Goal: Task Accomplishment & Management: Manage account settings

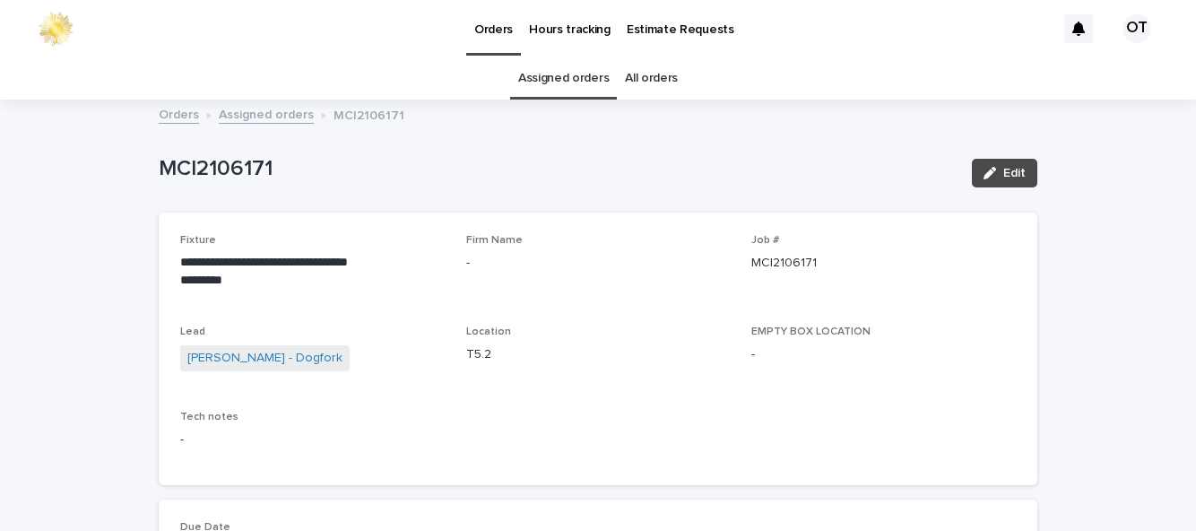
click at [568, 57] on link "Assigned orders" at bounding box center [563, 78] width 91 height 42
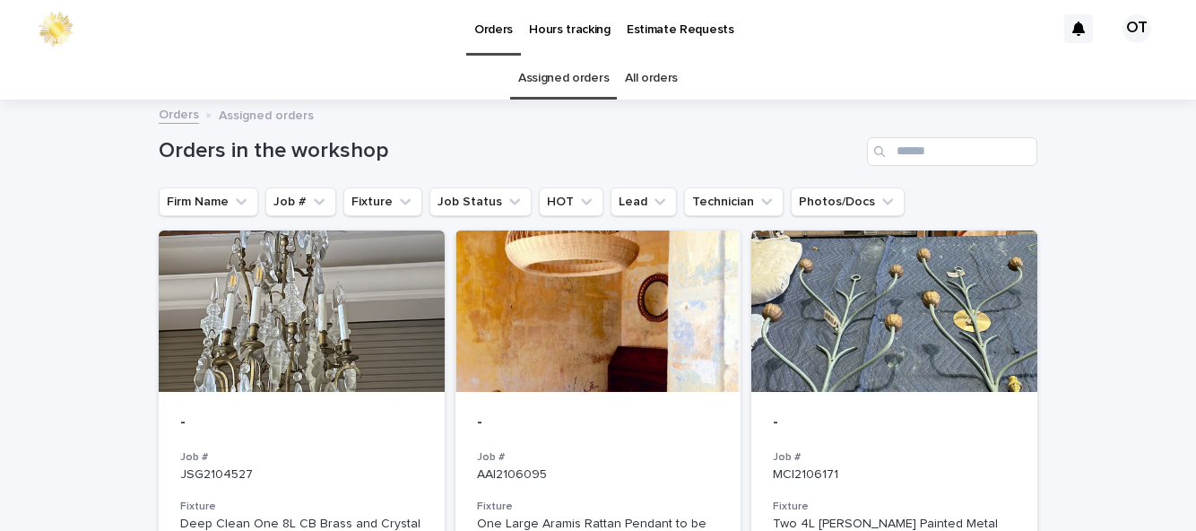
click at [970, 292] on div at bounding box center [895, 310] width 286 height 161
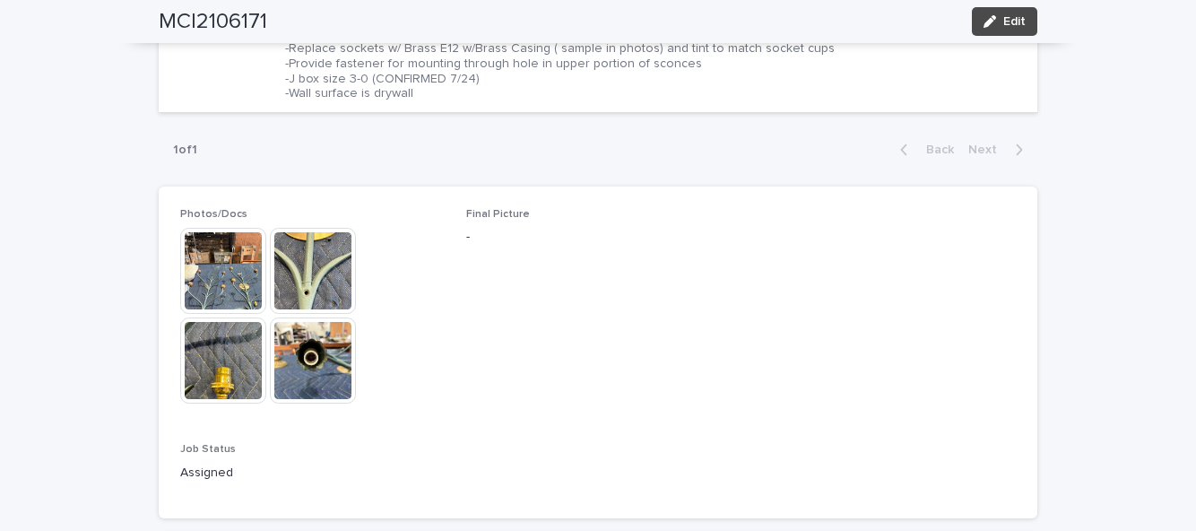
scroll to position [865, 0]
click at [327, 229] on img at bounding box center [313, 272] width 86 height 86
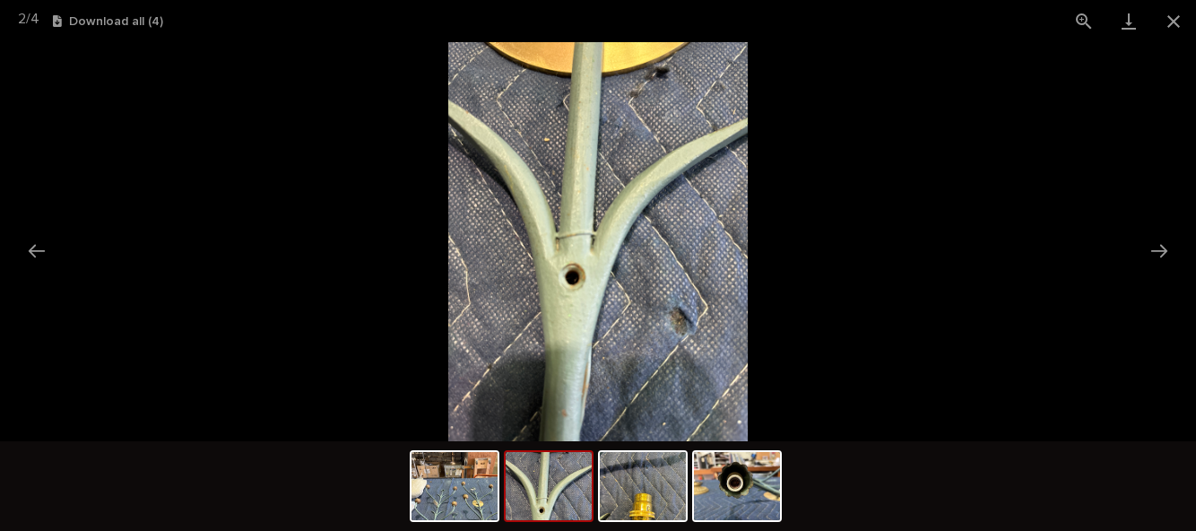
click at [1171, 27] on button "Close gallery" at bounding box center [1173, 21] width 45 height 42
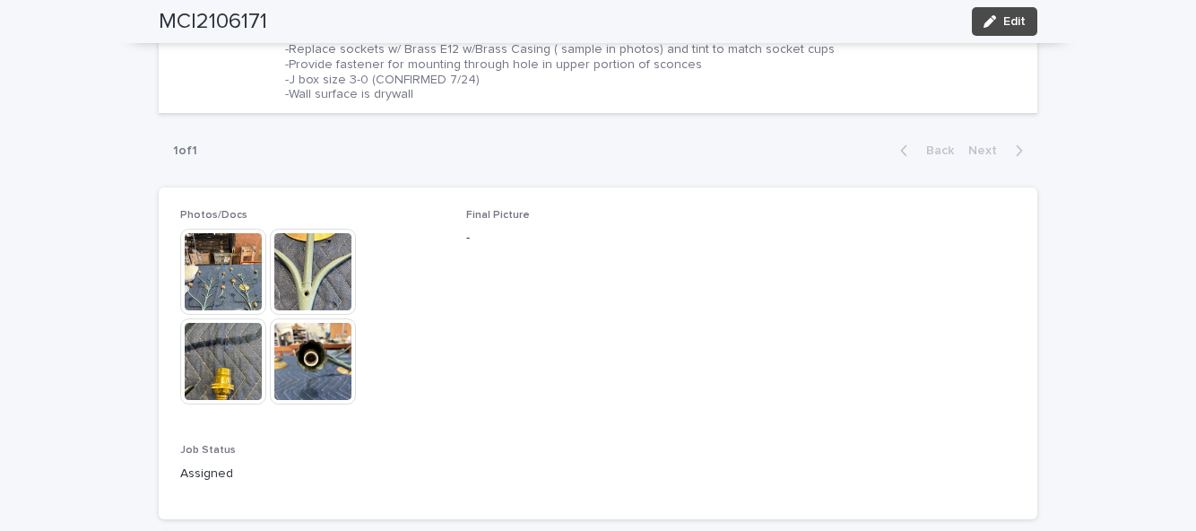
click at [208, 229] on img at bounding box center [223, 272] width 86 height 86
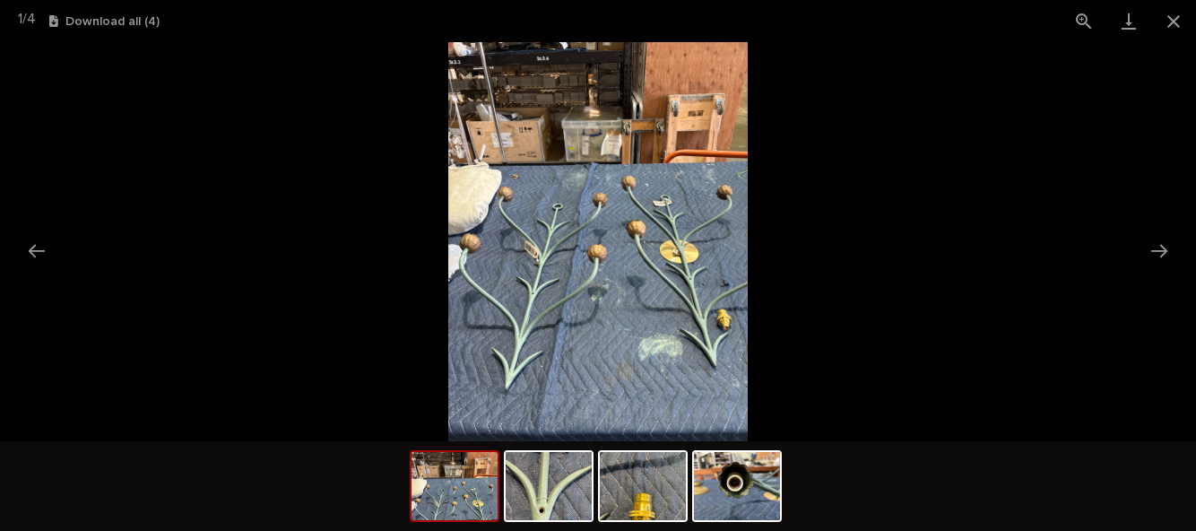
click at [1173, 27] on button "Close gallery" at bounding box center [1173, 21] width 45 height 42
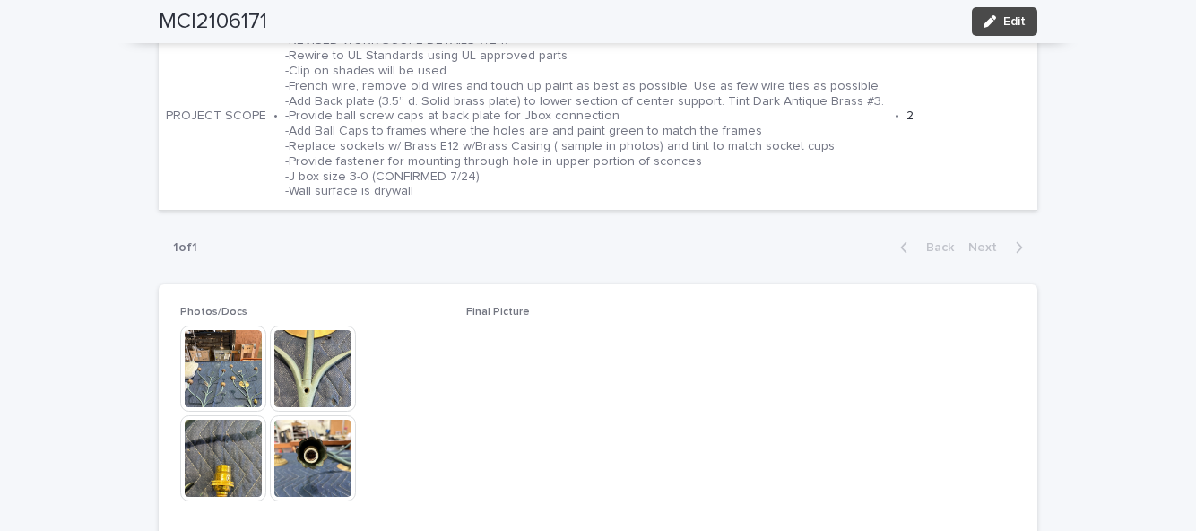
scroll to position [769, 0]
click at [233, 325] on img at bounding box center [223, 368] width 86 height 86
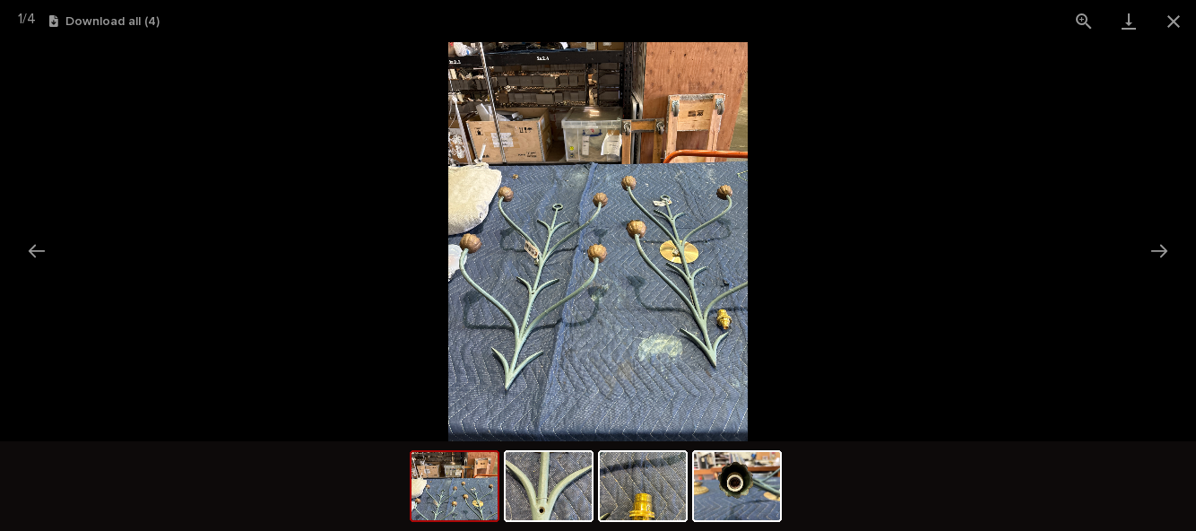
click at [1177, 28] on button "Close gallery" at bounding box center [1173, 21] width 45 height 42
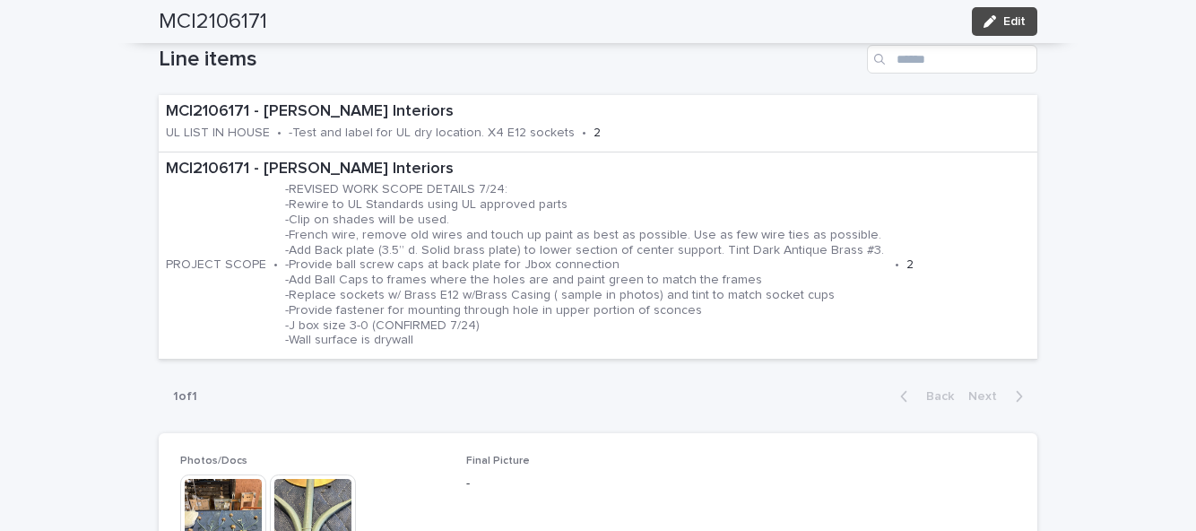
scroll to position [604, 0]
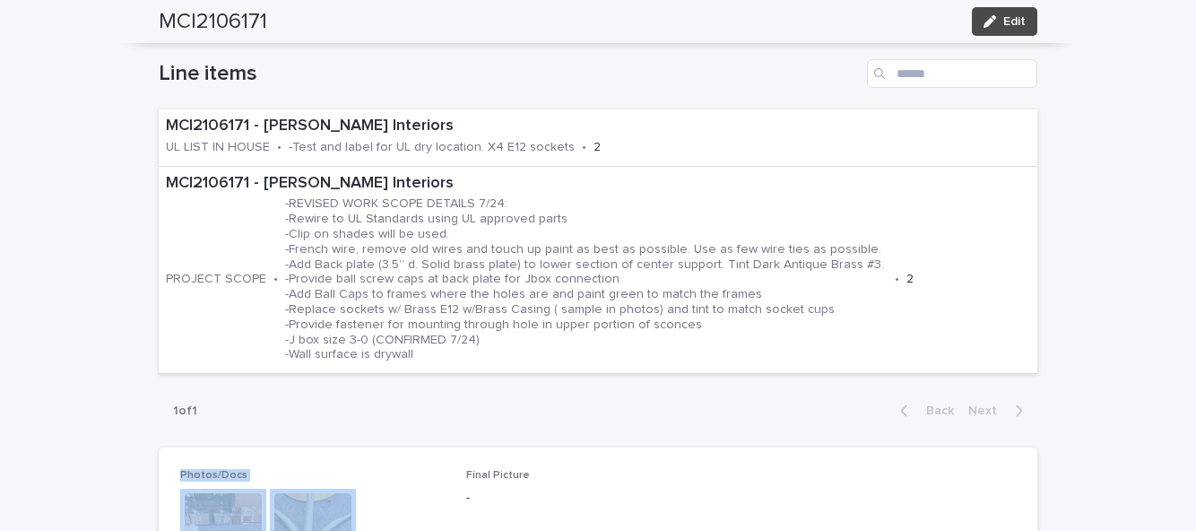
click at [1119, 172] on div "**********" at bounding box center [598, 306] width 1196 height 1618
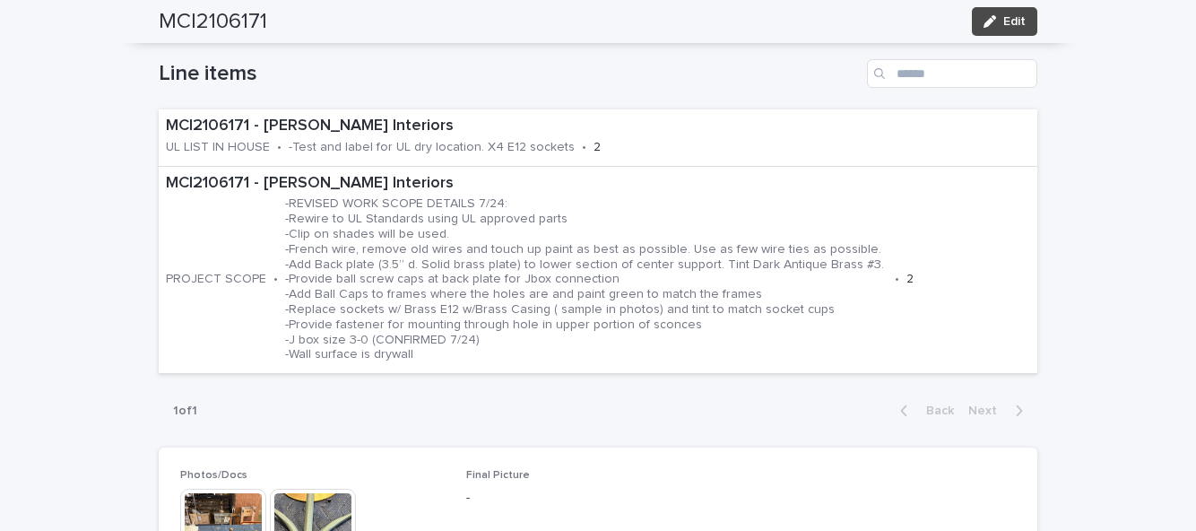
click at [216, 489] on img at bounding box center [223, 532] width 86 height 86
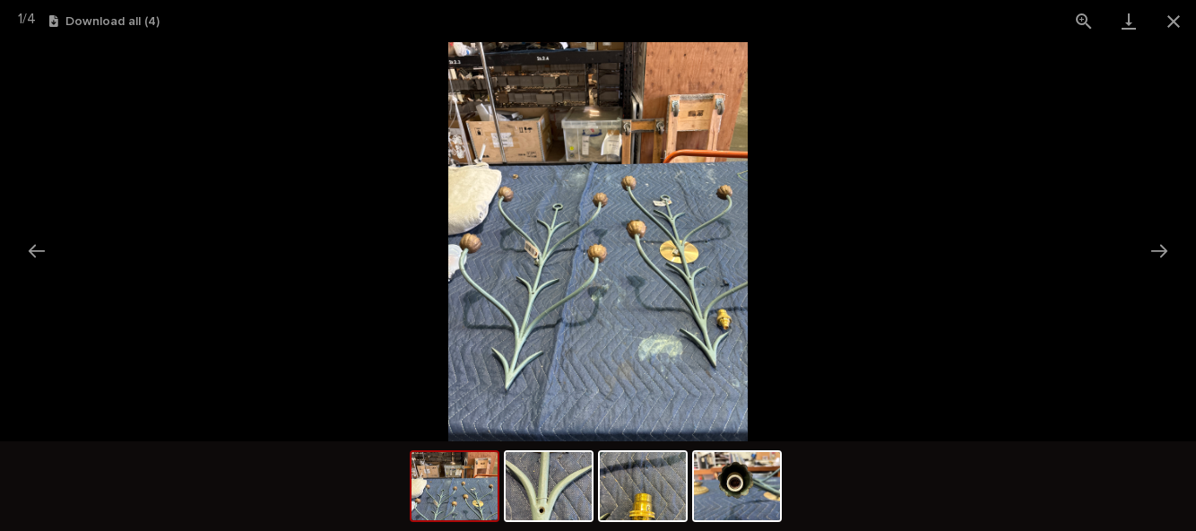
click at [1173, 13] on button "Close gallery" at bounding box center [1173, 21] width 45 height 42
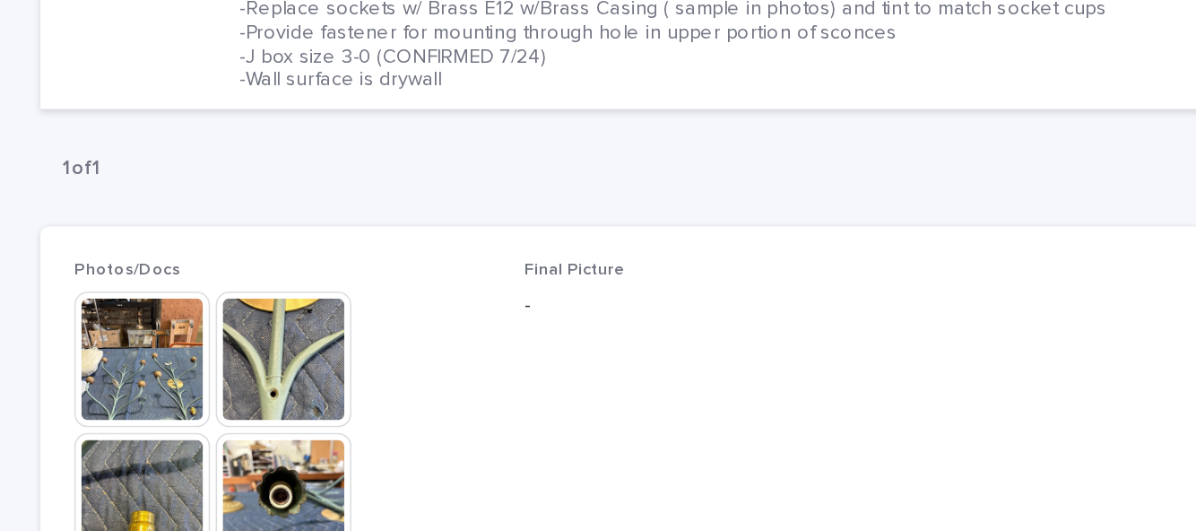
scroll to position [796, 0]
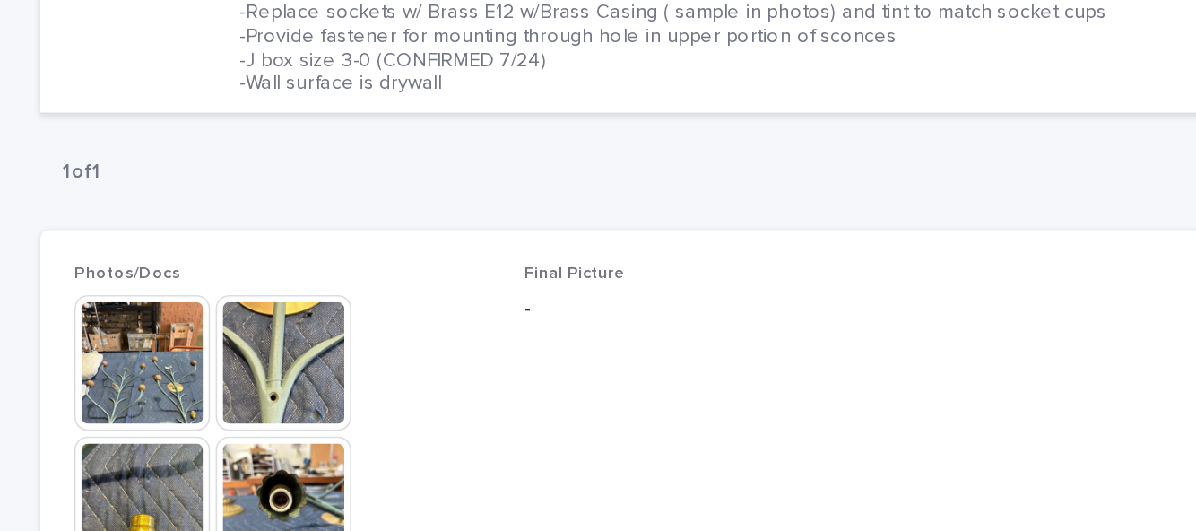
click at [232, 297] on img at bounding box center [223, 340] width 86 height 86
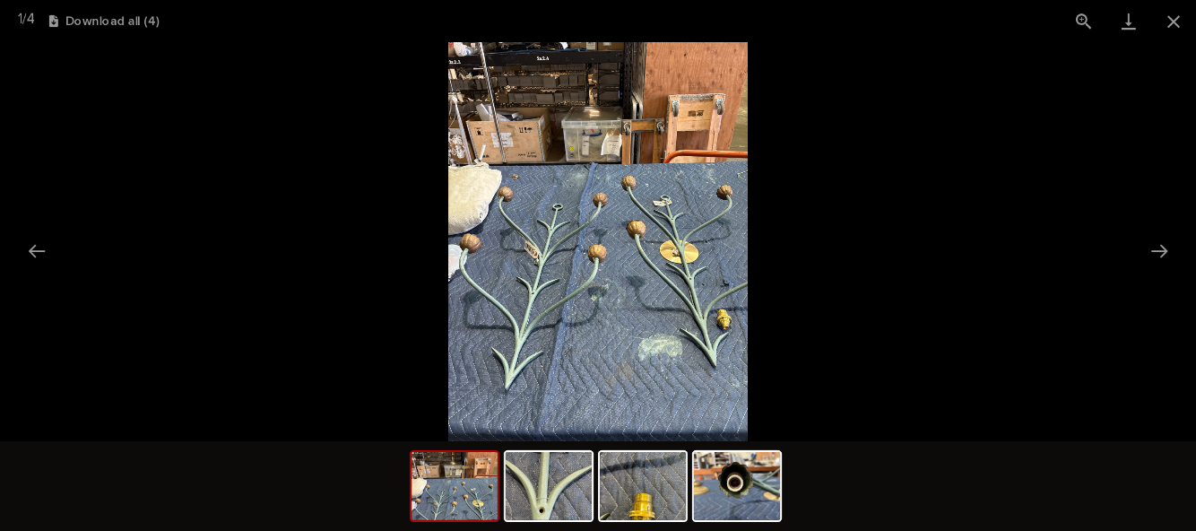
click at [1173, 27] on button "Close gallery" at bounding box center [1173, 21] width 45 height 42
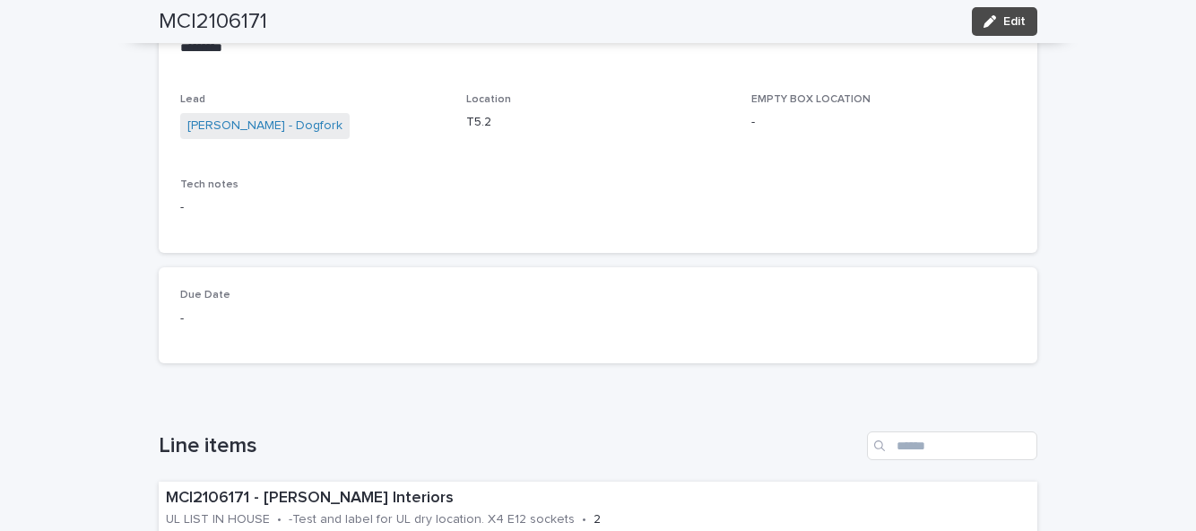
scroll to position [0, 0]
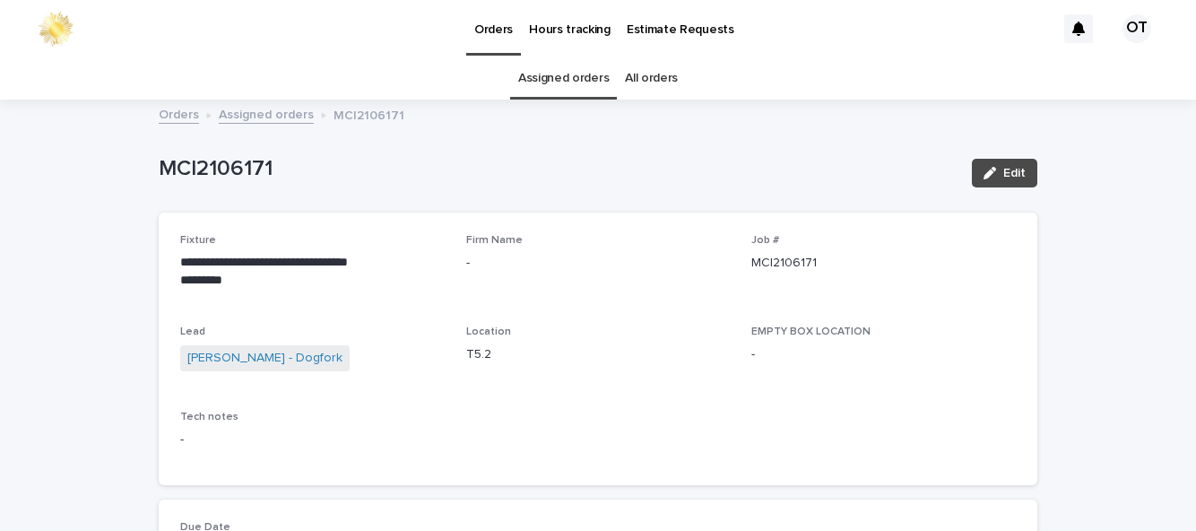
click at [587, 57] on link "Assigned orders" at bounding box center [563, 78] width 91 height 42
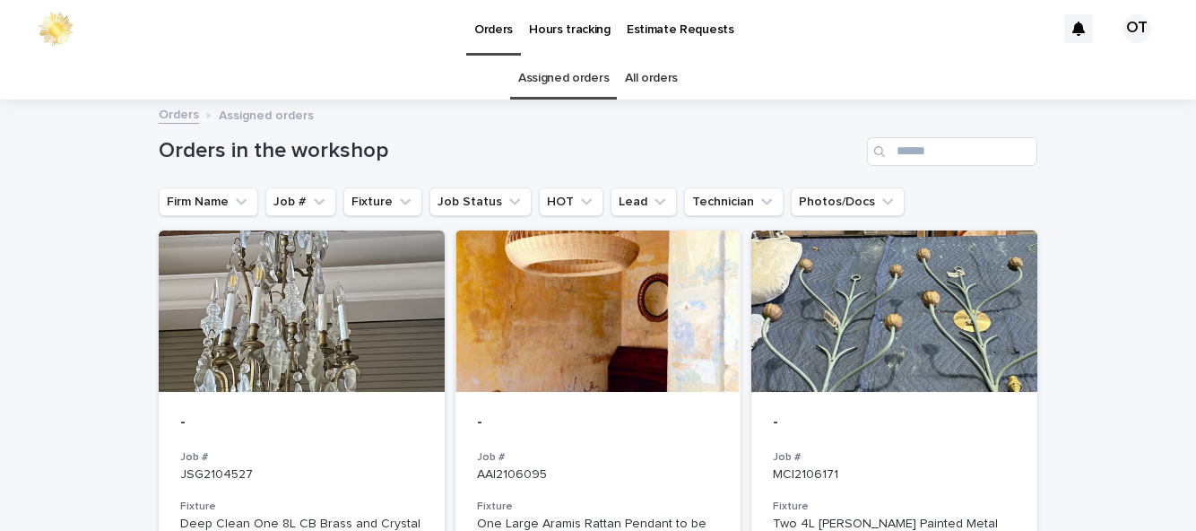
click at [394, 322] on div at bounding box center [302, 310] width 286 height 161
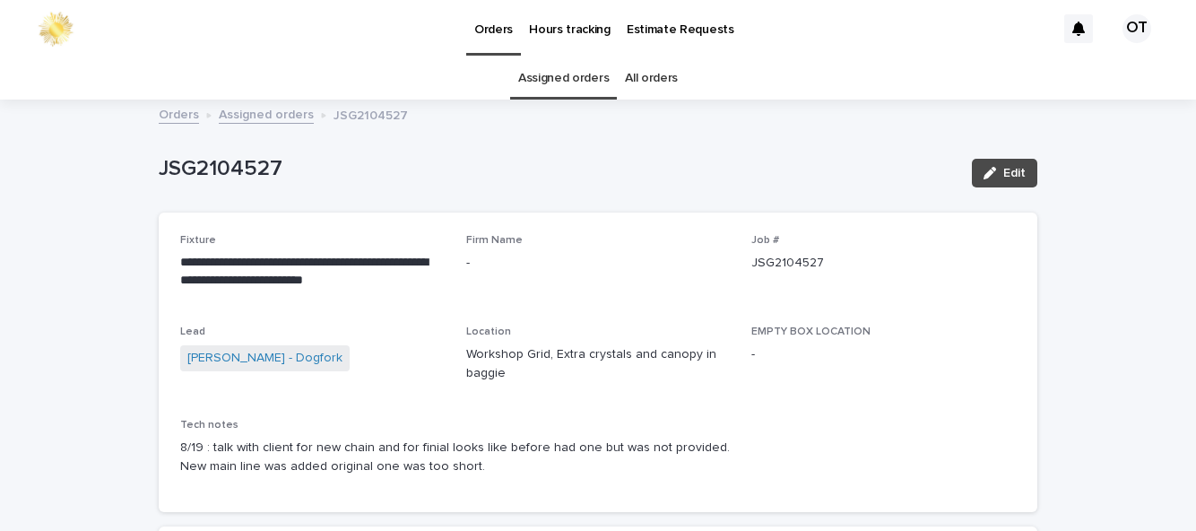
click at [567, 83] on link "Assigned orders" at bounding box center [563, 78] width 91 height 42
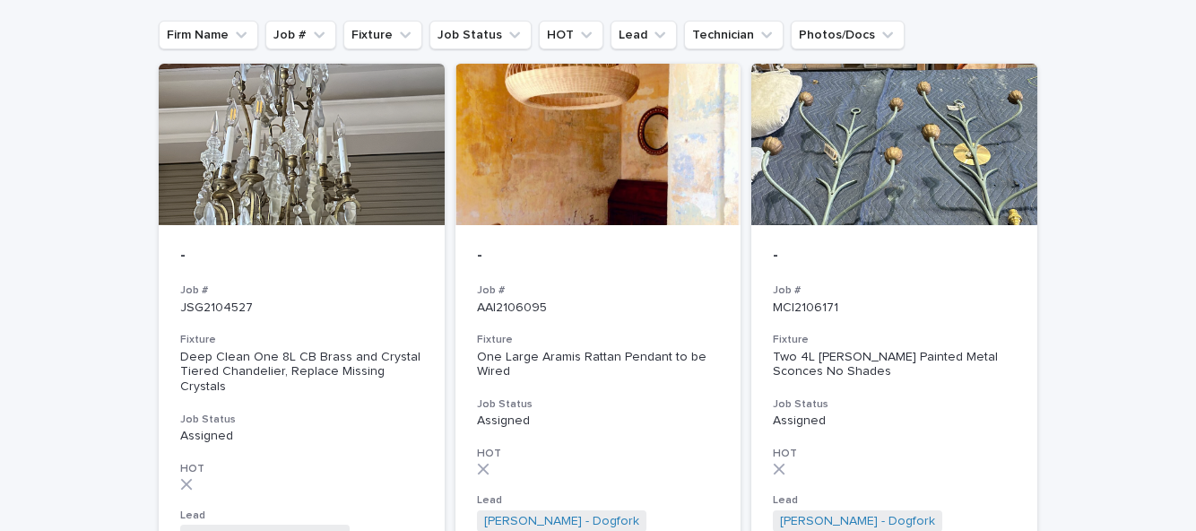
scroll to position [168, 0]
click at [954, 239] on div "- Job # MCI2106171 Fixture Two 4L [PERSON_NAME] Painted Metal Sconces No Shades…" at bounding box center [895, 417] width 286 height 386
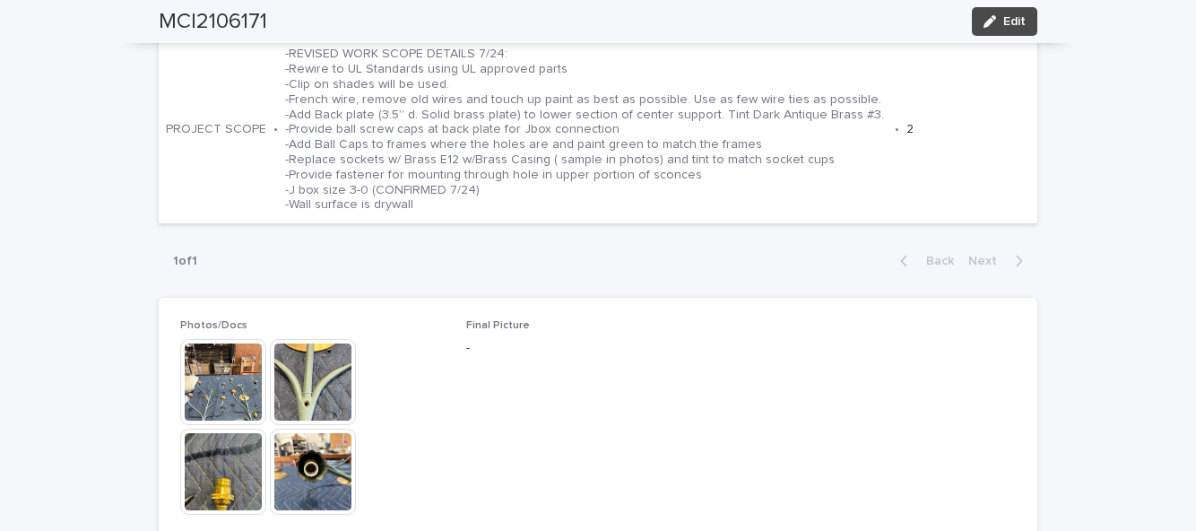
scroll to position [752, 0]
click at [222, 373] on img at bounding box center [223, 384] width 86 height 86
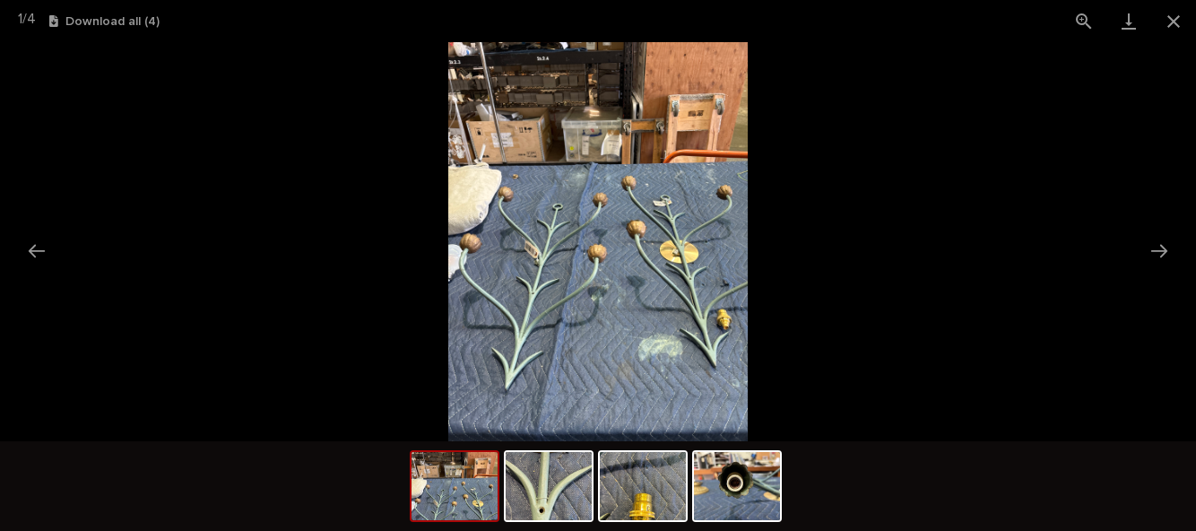
click at [1168, 13] on button "Close gallery" at bounding box center [1173, 21] width 45 height 42
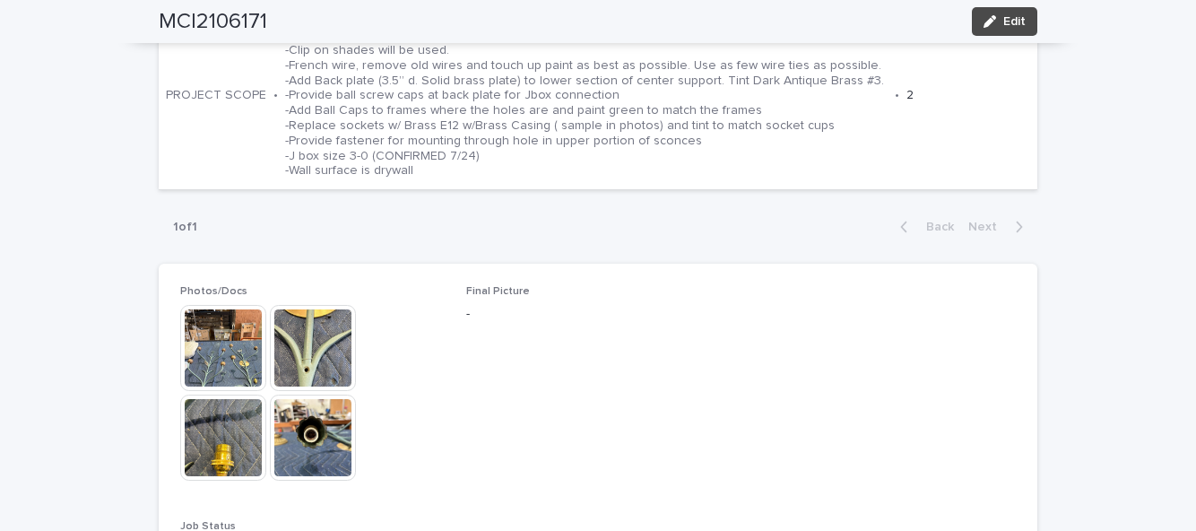
scroll to position [845, 0]
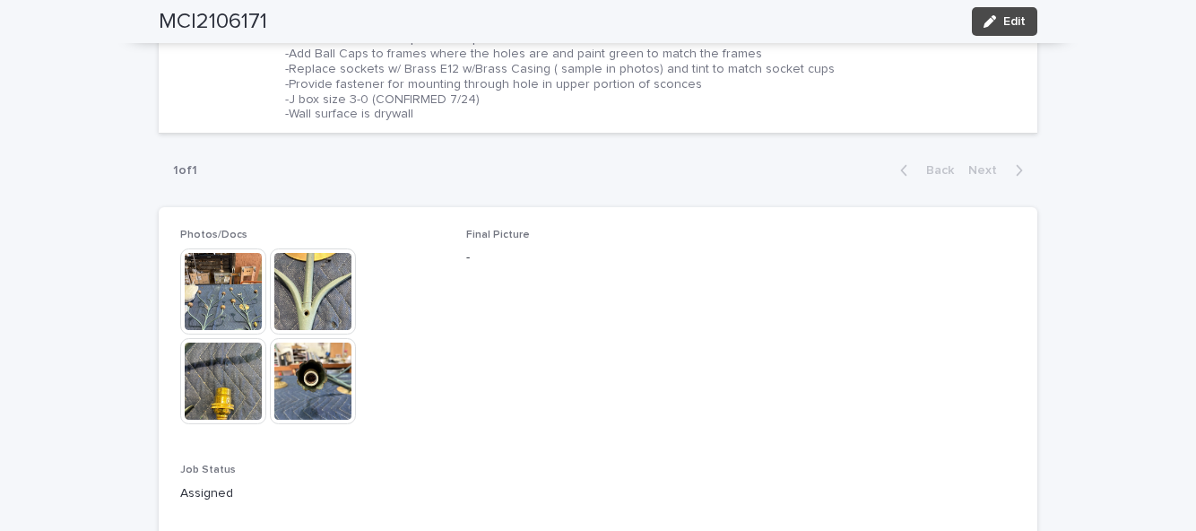
click at [229, 281] on img at bounding box center [223, 291] width 86 height 86
